Goal: Communication & Community: Participate in discussion

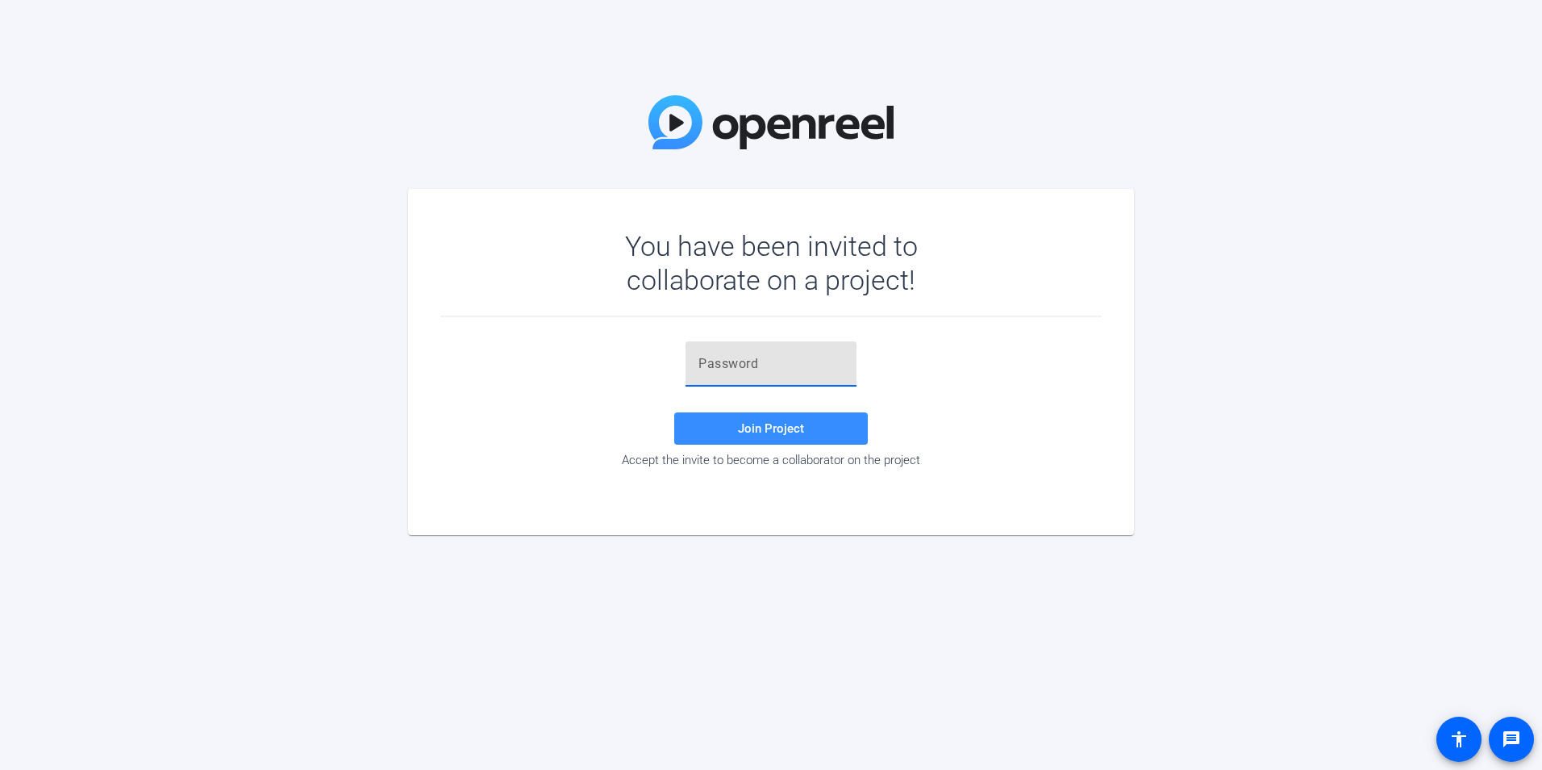
click at [757, 369] on input "text" at bounding box center [771, 363] width 145 height 19
click at [1289, 514] on div "You have been invited to collaborate on a project! Join Project Accept the invi…" at bounding box center [771, 385] width 1542 height 770
paste input "V,h&(z"
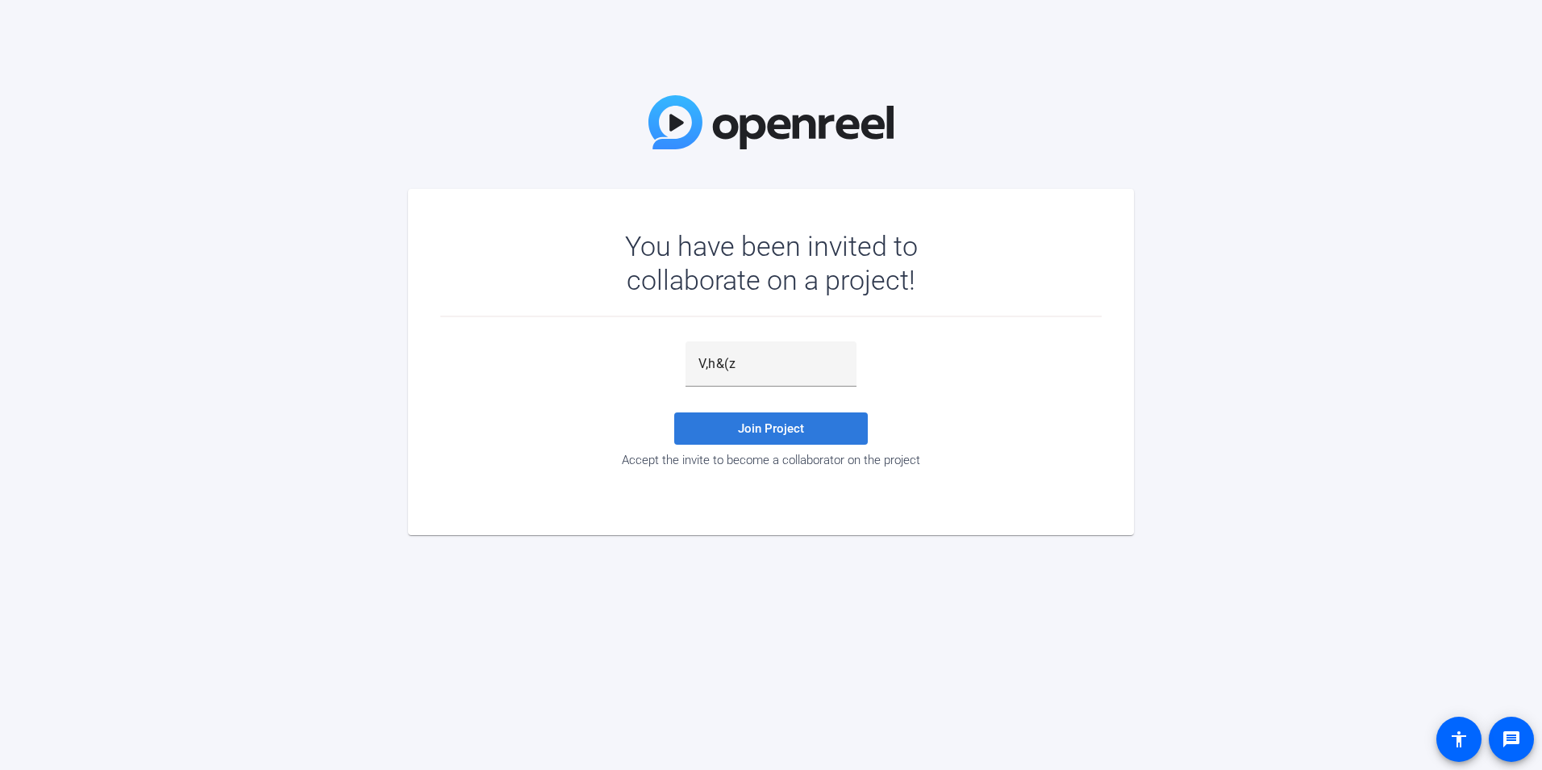
click at [738, 434] on span at bounding box center [771, 428] width 194 height 39
click at [764, 352] on div "V,h&(z" at bounding box center [771, 363] width 145 height 45
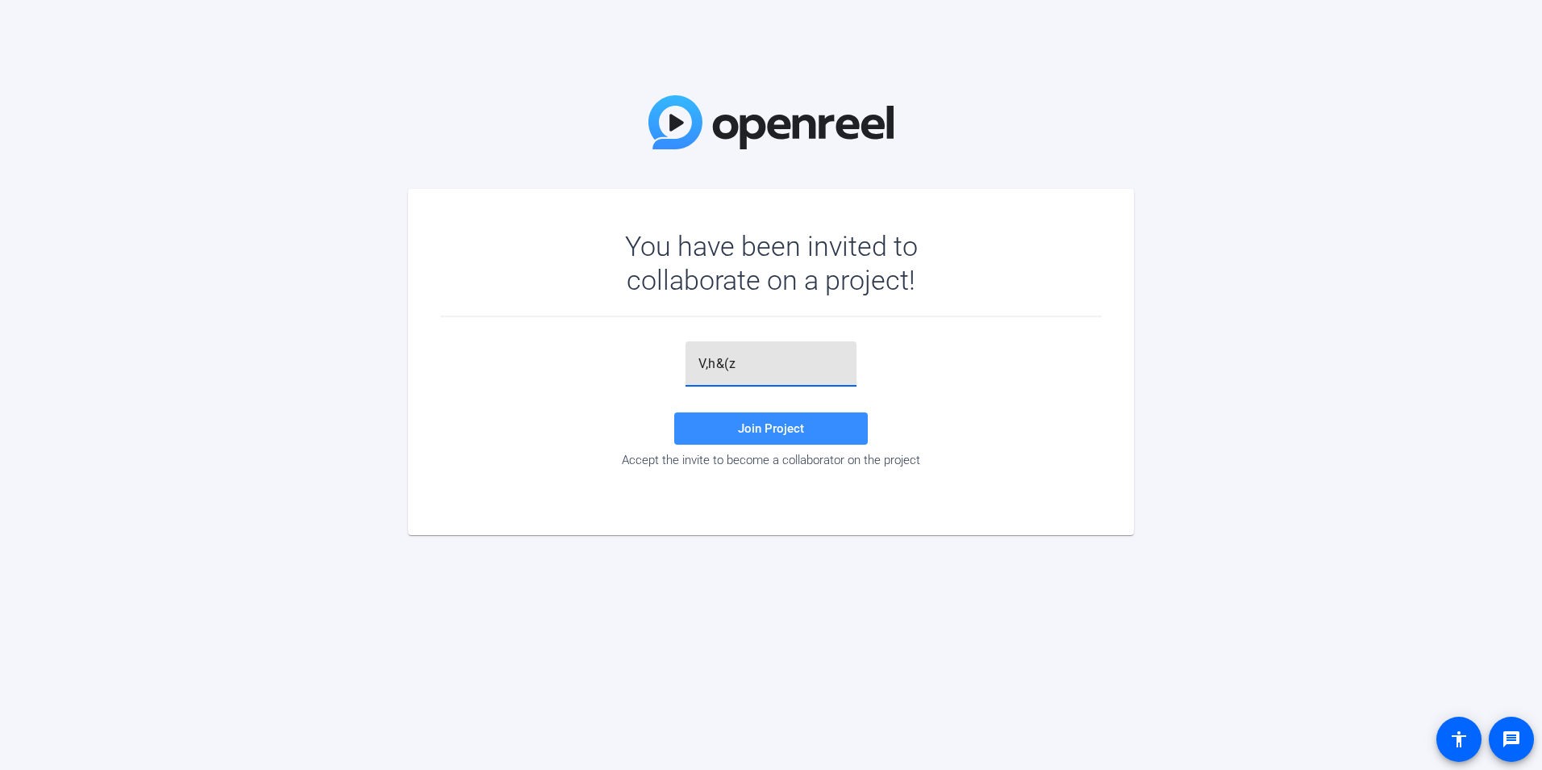
type input "V,h&(z"
click at [824, 456] on div "Accept the invite to become a collaborator on the project" at bounding box center [770, 460] width 661 height 15
click at [816, 429] on span at bounding box center [771, 428] width 194 height 39
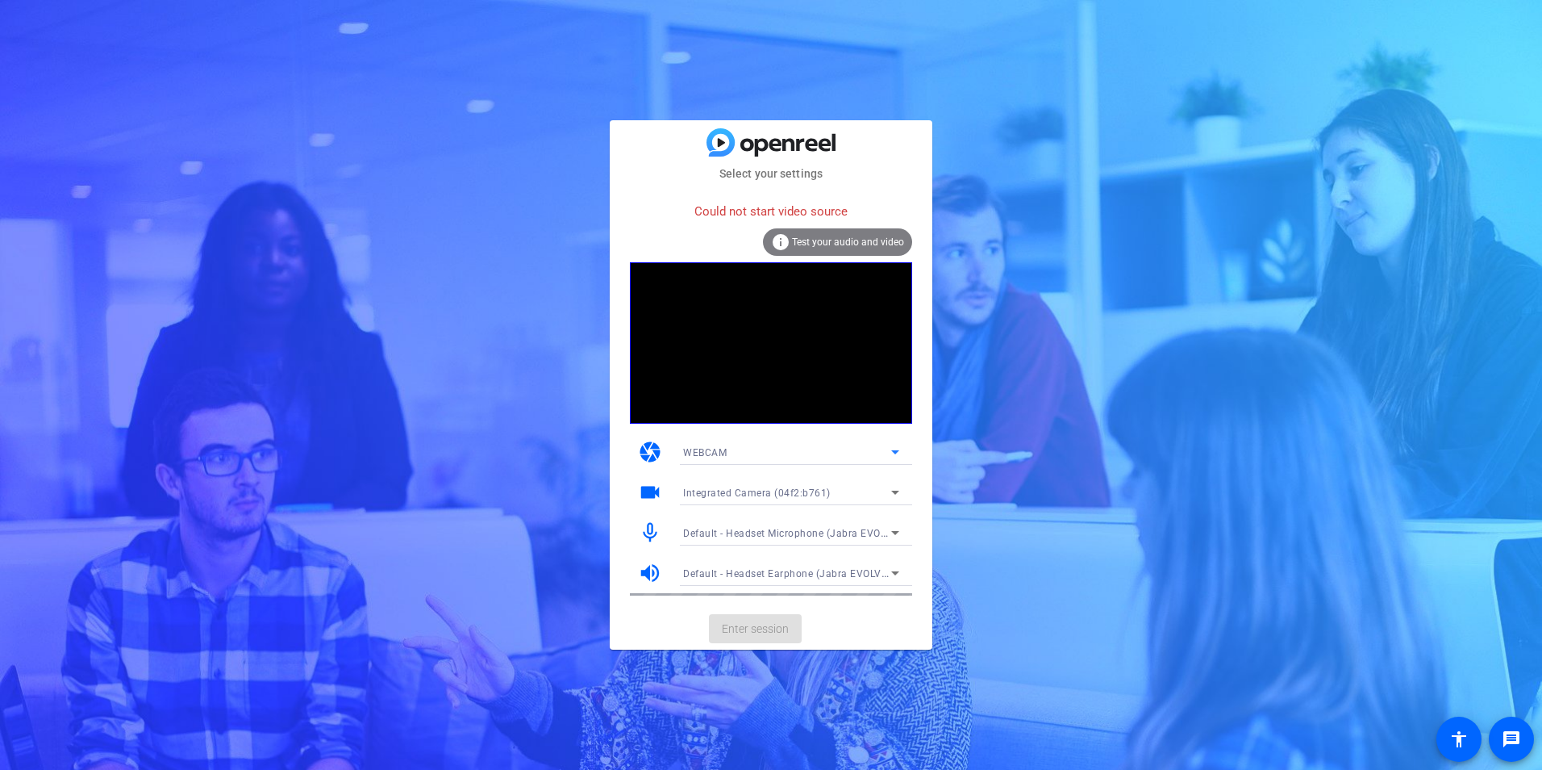
click at [891, 453] on icon at bounding box center [895, 451] width 19 height 19
click at [811, 482] on mat-option "WEBCAM" at bounding box center [791, 484] width 242 height 26
click at [760, 637] on mat-card-actions "Enter session" at bounding box center [771, 628] width 323 height 42
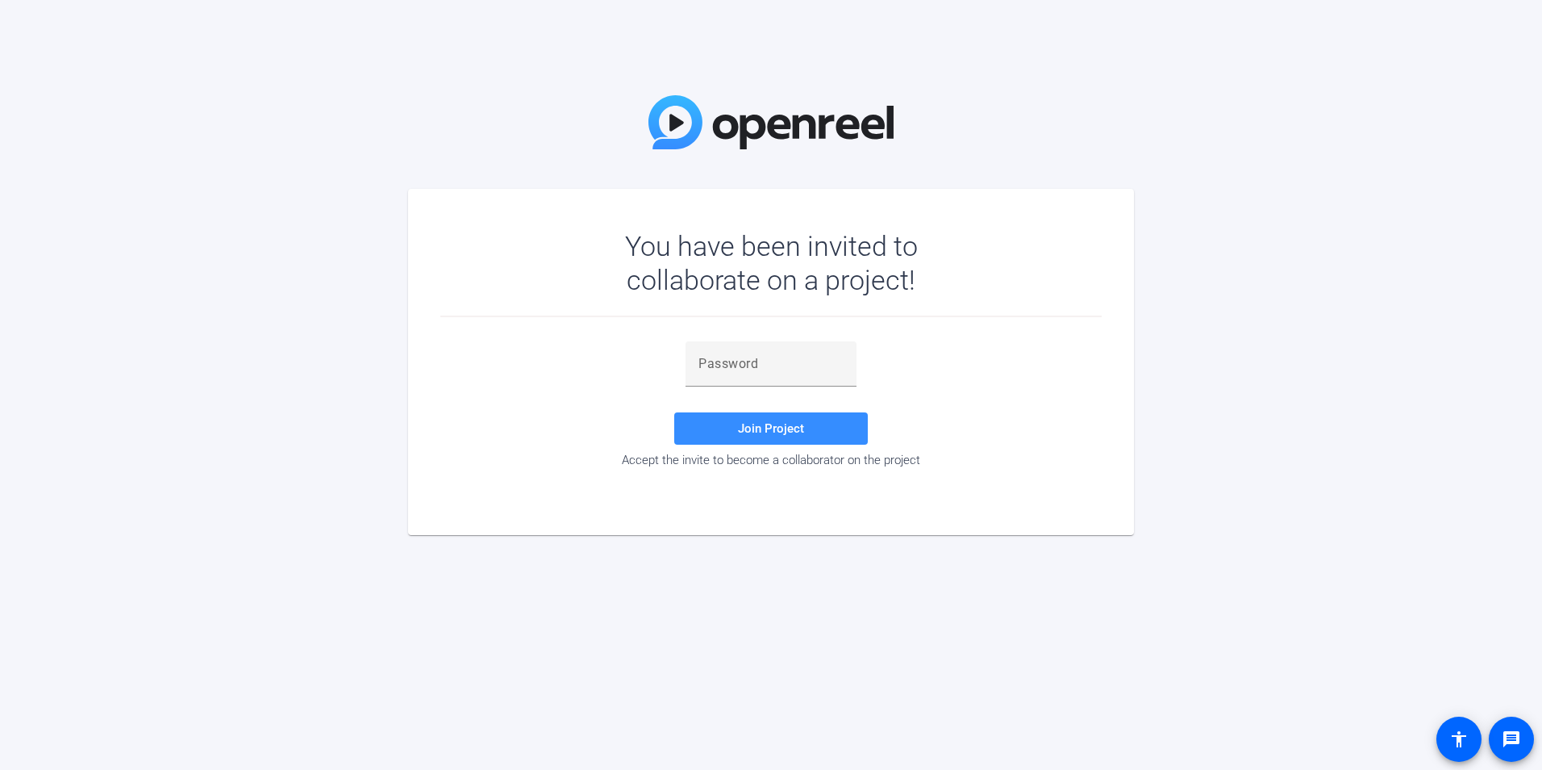
click at [1178, 415] on div "You have been invited to collaborate on a project! Join Project Accept the invi…" at bounding box center [771, 385] width 1542 height 770
paste input "IS7ki]"
type input "IS7ki]"
click at [771, 437] on span at bounding box center [771, 428] width 194 height 39
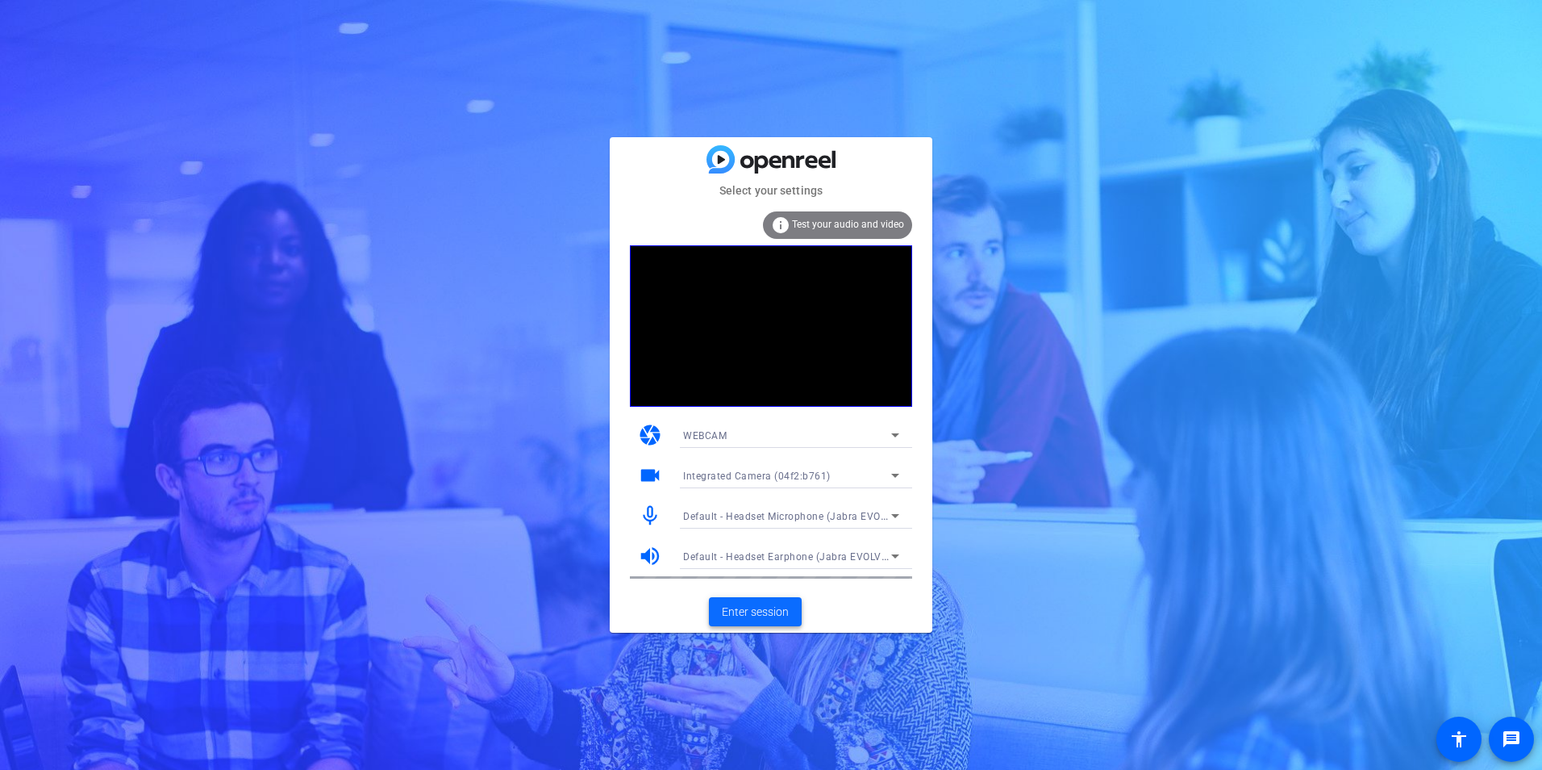
click at [777, 614] on span "Enter session" at bounding box center [755, 611] width 67 height 17
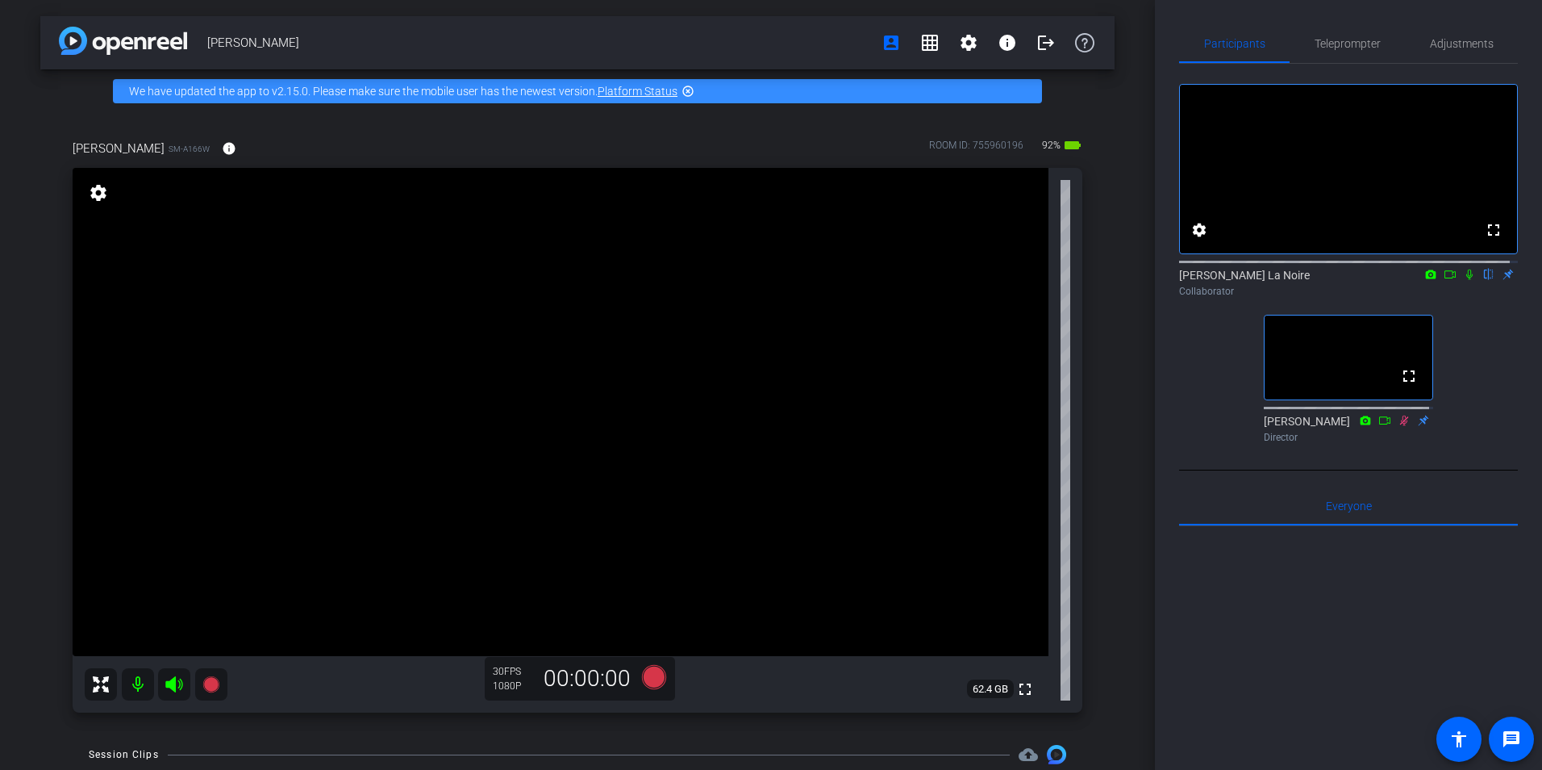
click at [1463, 280] on icon at bounding box center [1469, 274] width 13 height 11
click at [1445, 280] on icon at bounding box center [1450, 274] width 13 height 11
click at [1463, 280] on icon at bounding box center [1469, 274] width 13 height 11
click at [1466, 280] on icon at bounding box center [1470, 274] width 9 height 10
click at [1444, 280] on icon at bounding box center [1450, 274] width 13 height 11
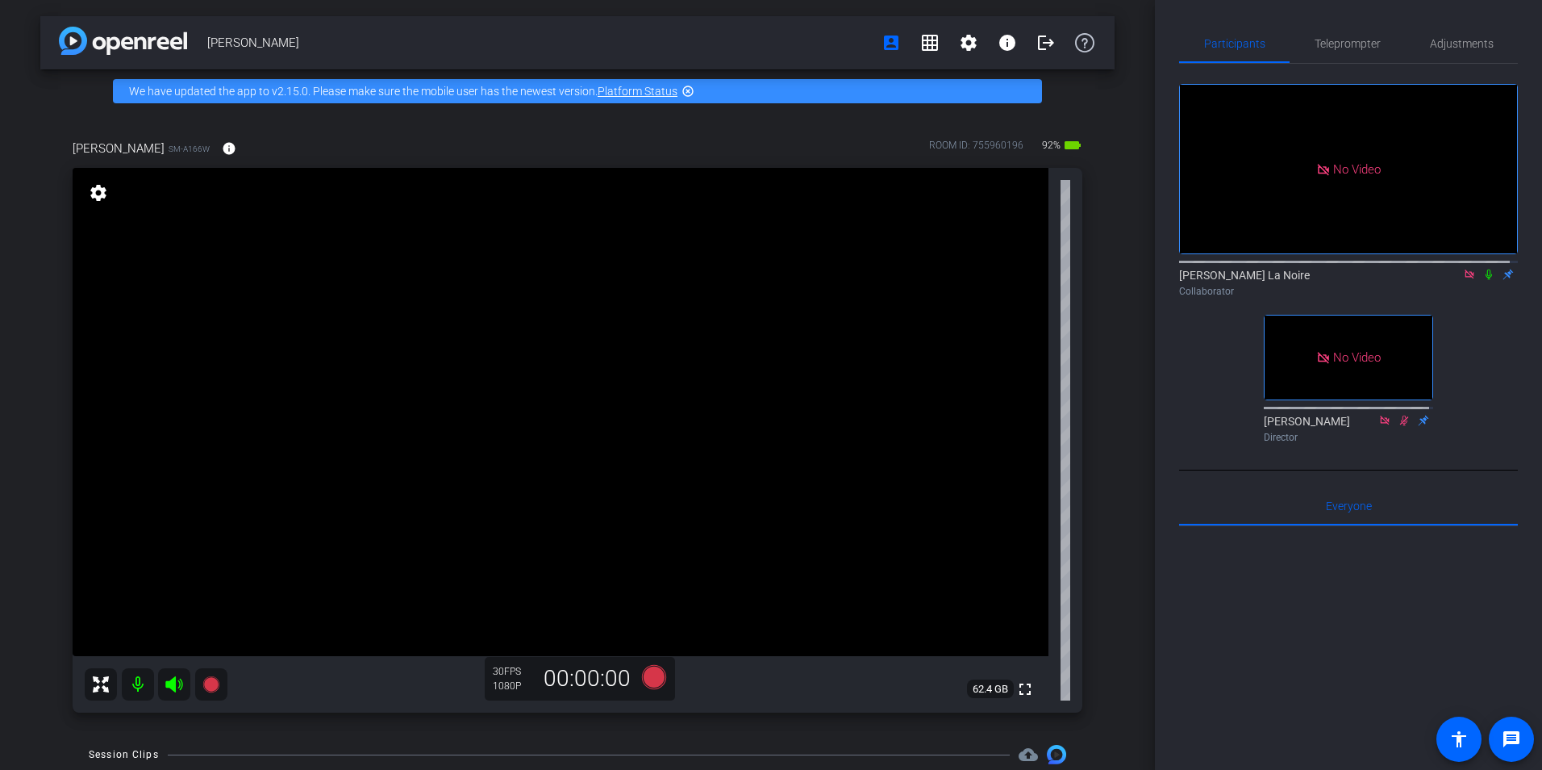
click at [1483, 280] on icon at bounding box center [1489, 274] width 13 height 11
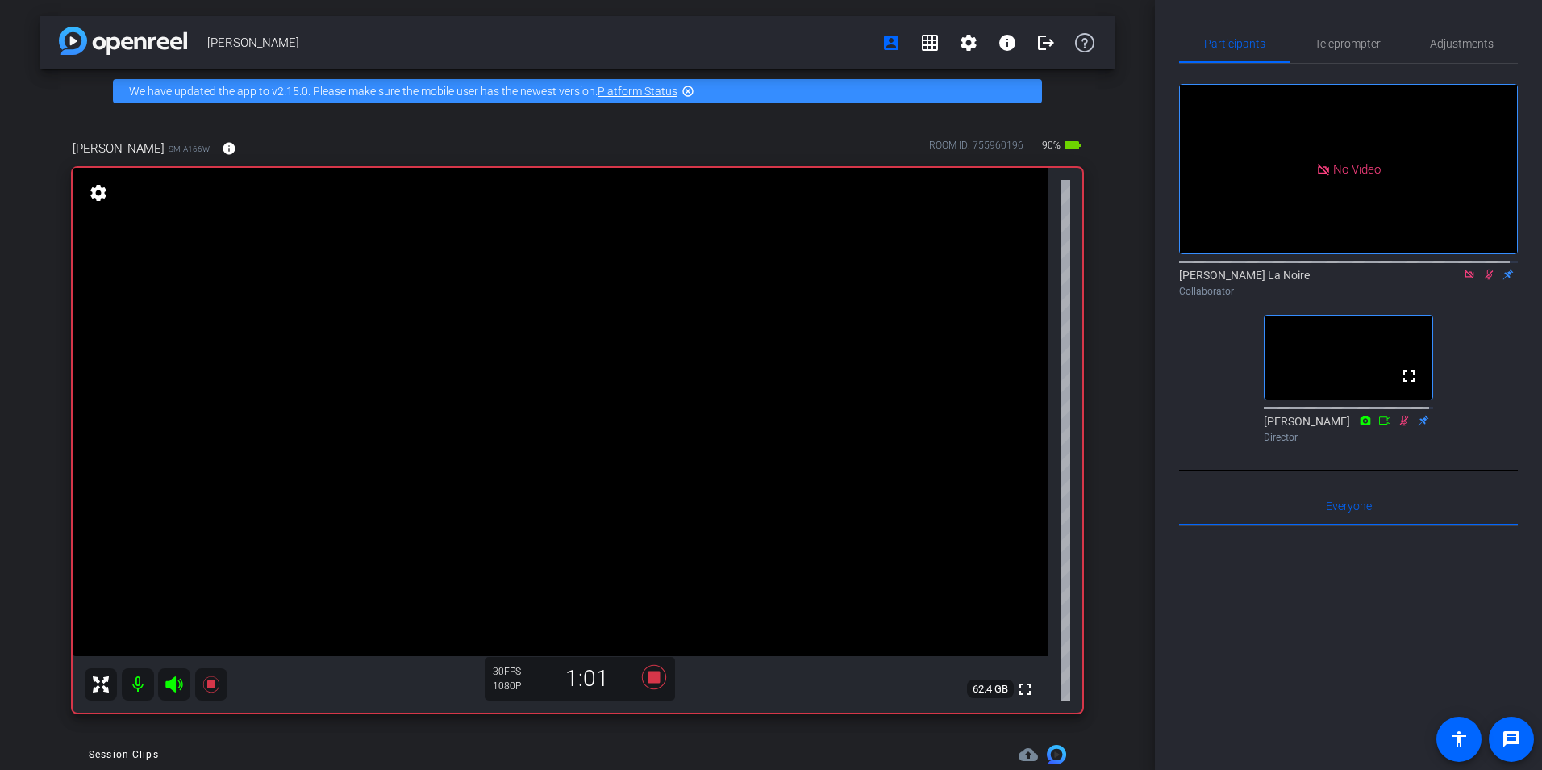
click at [1483, 280] on icon at bounding box center [1489, 274] width 13 height 11
click at [1466, 280] on icon at bounding box center [1469, 274] width 13 height 11
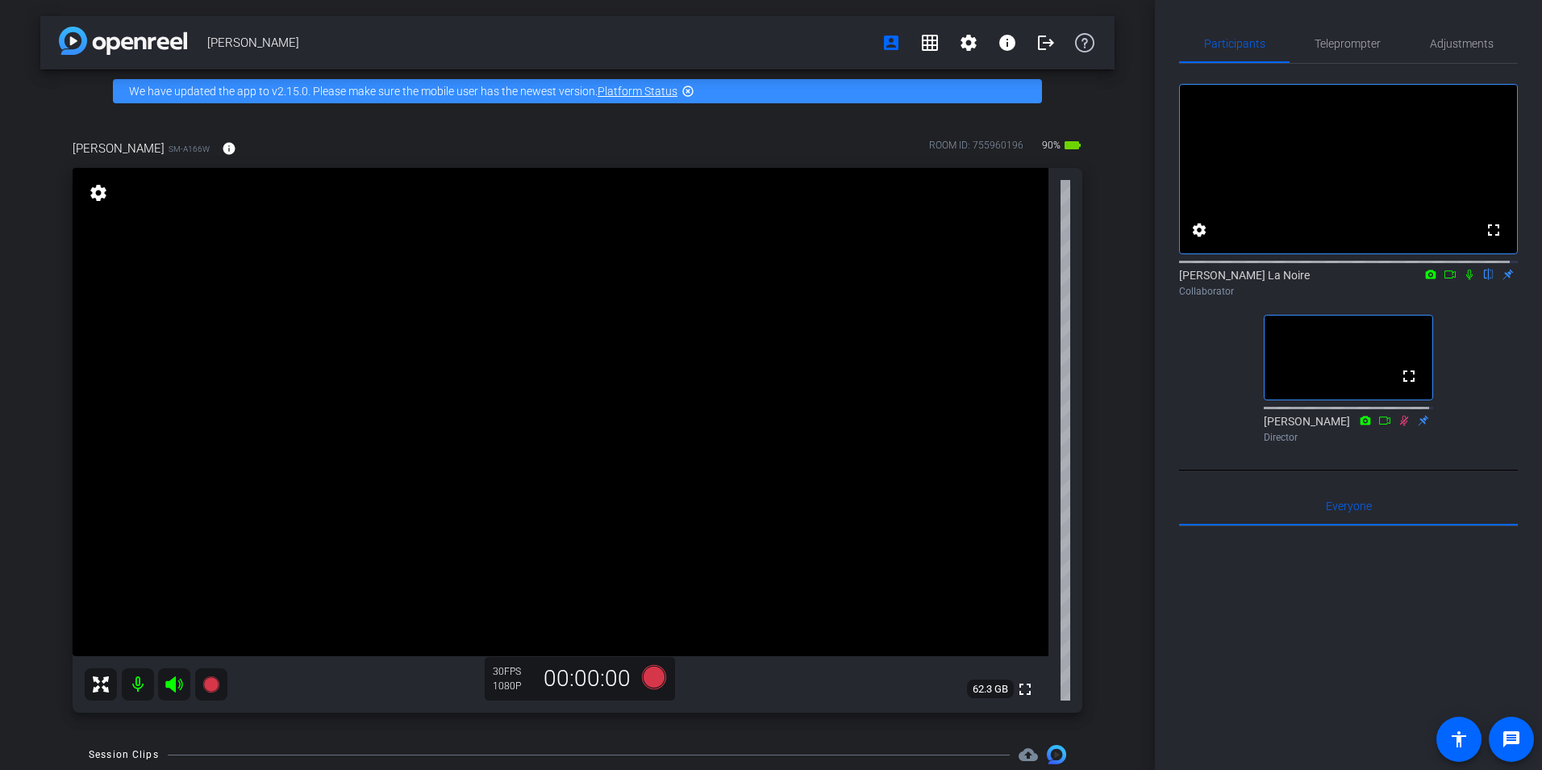
click at [1444, 280] on icon at bounding box center [1450, 274] width 13 height 11
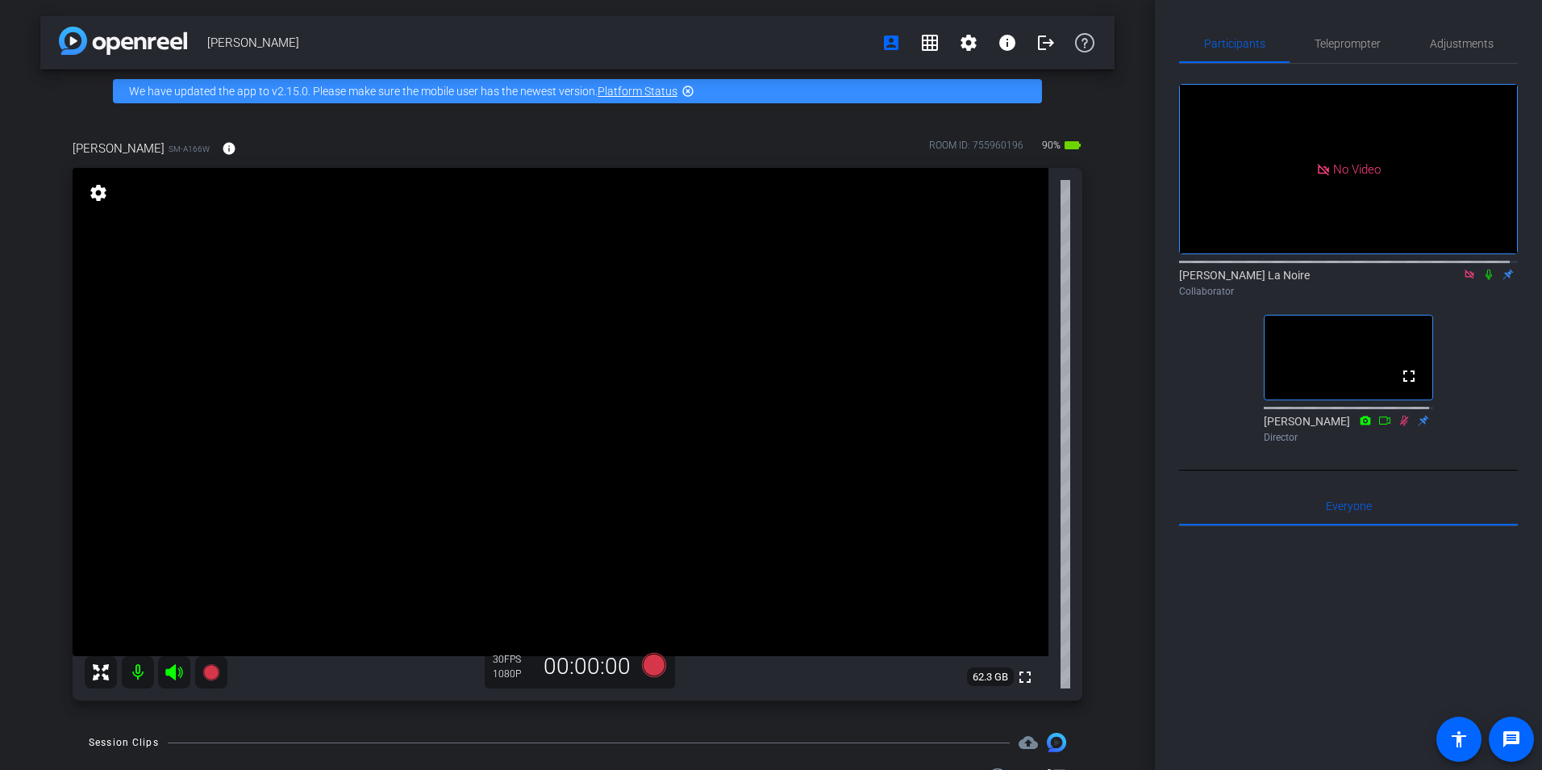
click at [1483, 280] on icon at bounding box center [1489, 274] width 13 height 11
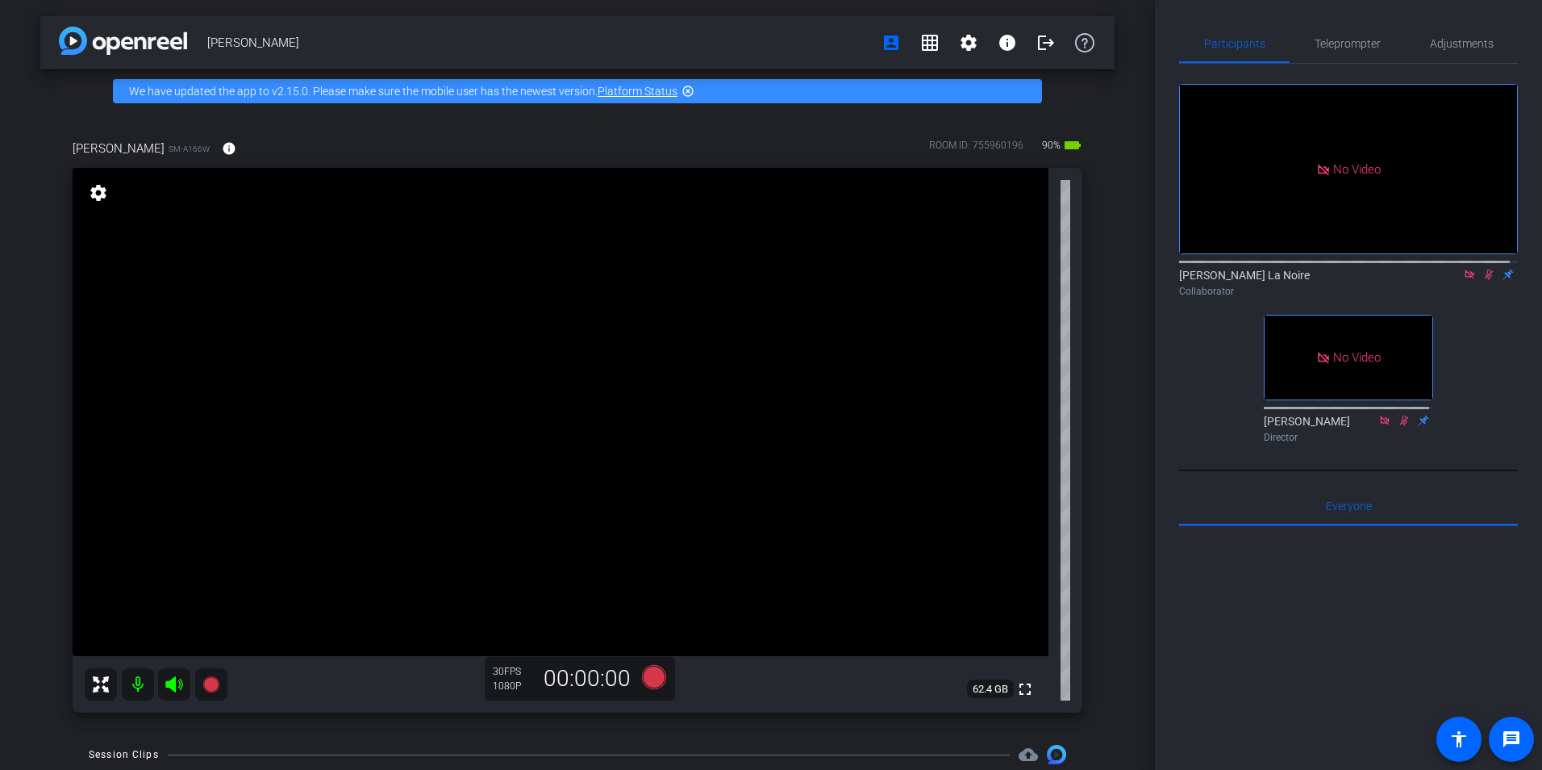
click at [1466, 280] on icon at bounding box center [1469, 274] width 13 height 11
click at [1463, 280] on icon at bounding box center [1469, 274] width 13 height 11
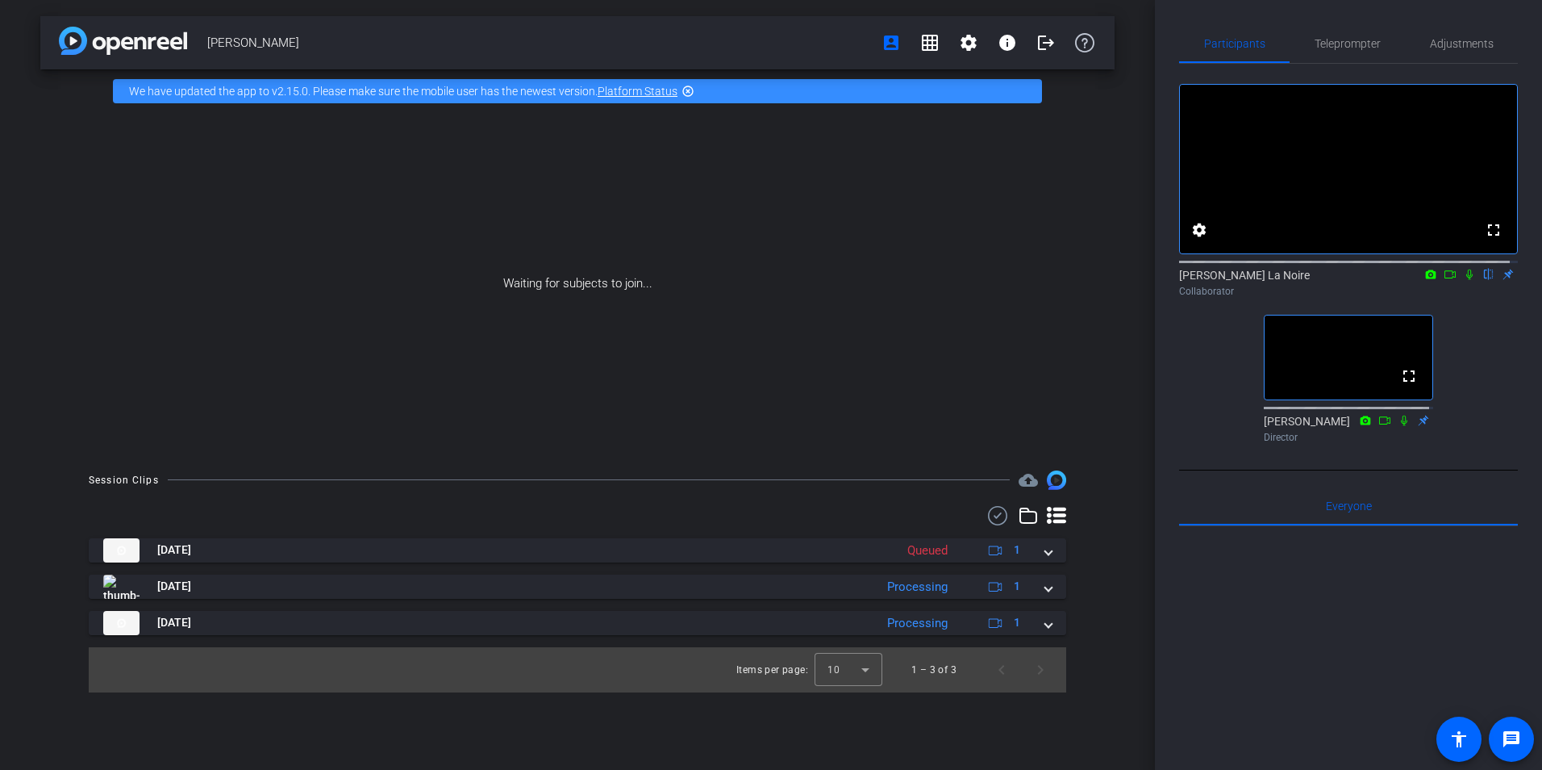
drag, startPoint x: 1262, startPoint y: 399, endPoint x: 1211, endPoint y: 398, distance: 50.8
click at [1211, 398] on div "fullscreen settings [PERSON_NAME] La Noire flip Collaborator fullscreen [PERSON…" at bounding box center [1348, 257] width 339 height 386
click at [1045, 35] on mat-icon "logout" at bounding box center [1046, 42] width 19 height 19
